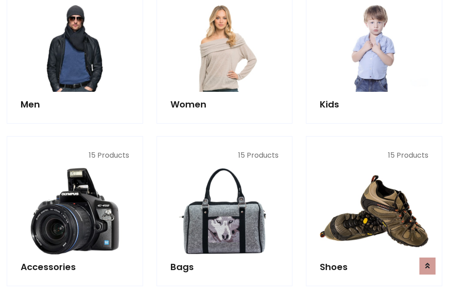
scroll to position [650, 0]
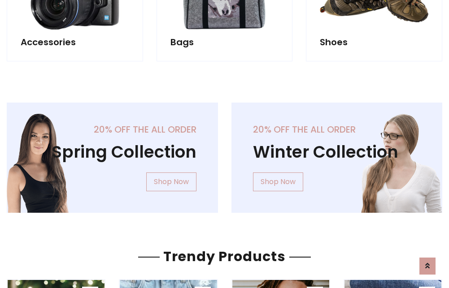
click at [225, 154] on div "20% off the all order Winter Collection Shop Now" at bounding box center [337, 165] width 225 height 125
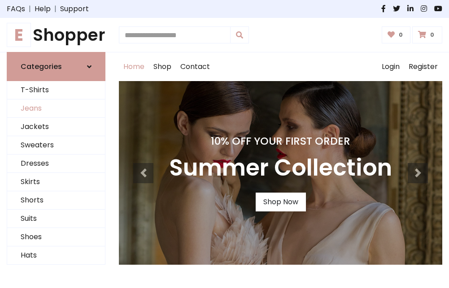
click at [56, 109] on link "Jeans" at bounding box center [56, 109] width 98 height 18
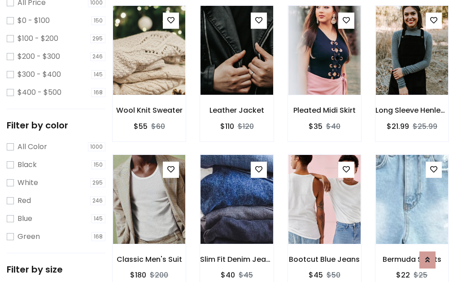
scroll to position [263, 0]
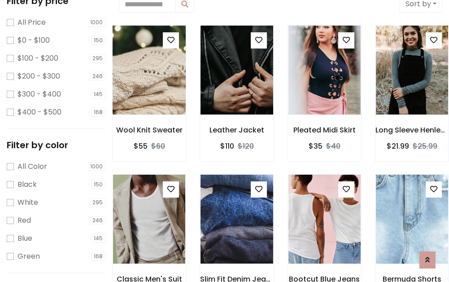
click at [149, 70] on img at bounding box center [149, 69] width 87 height 215
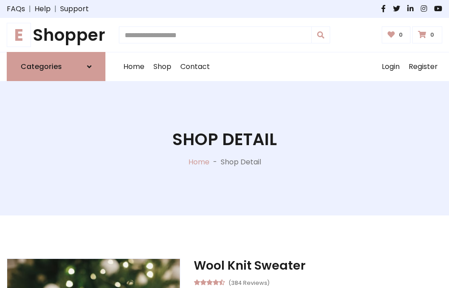
scroll to position [96, 0]
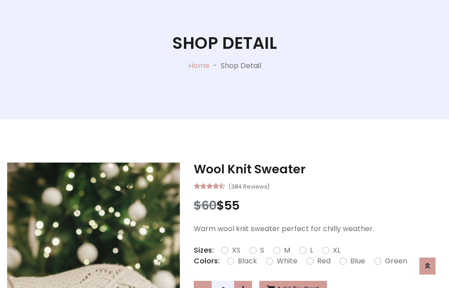
click at [322, 261] on label "Red" at bounding box center [323, 261] width 13 height 11
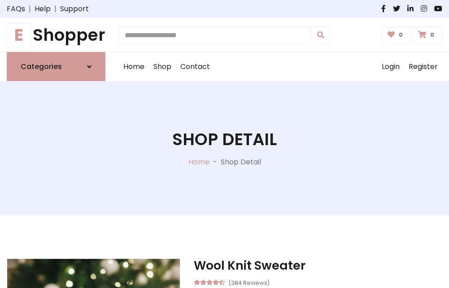
scroll to position [96, 0]
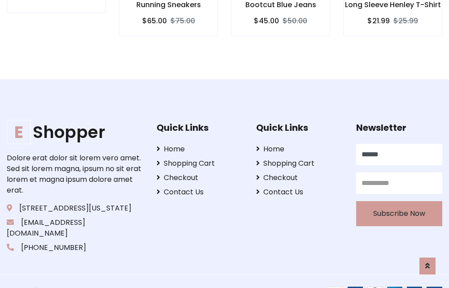
type input "******"
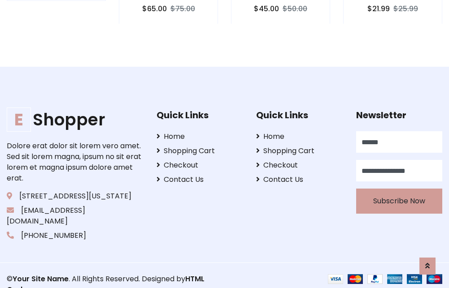
scroll to position [872, 0]
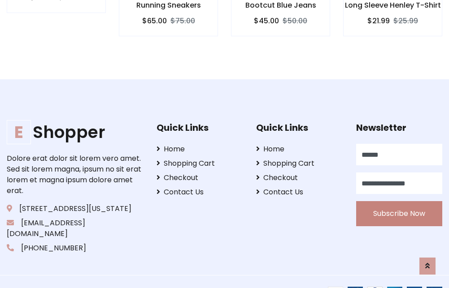
type input "**********"
click at [398, 203] on button "Subscribe Now" at bounding box center [399, 213] width 86 height 25
